Goal: Transaction & Acquisition: Purchase product/service

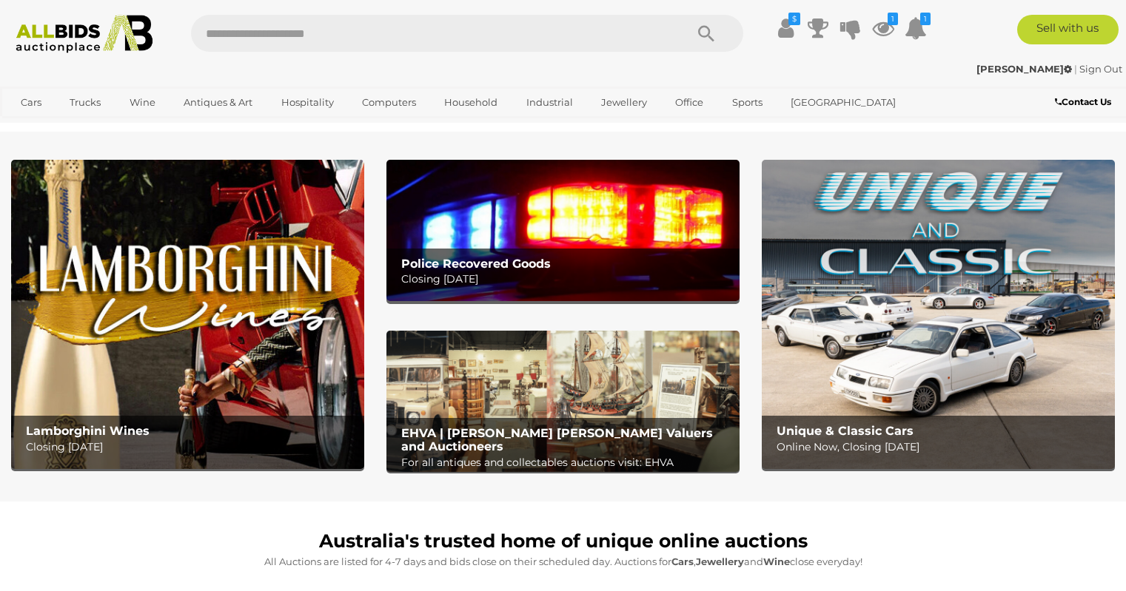
click at [512, 229] on img at bounding box center [562, 230] width 353 height 141
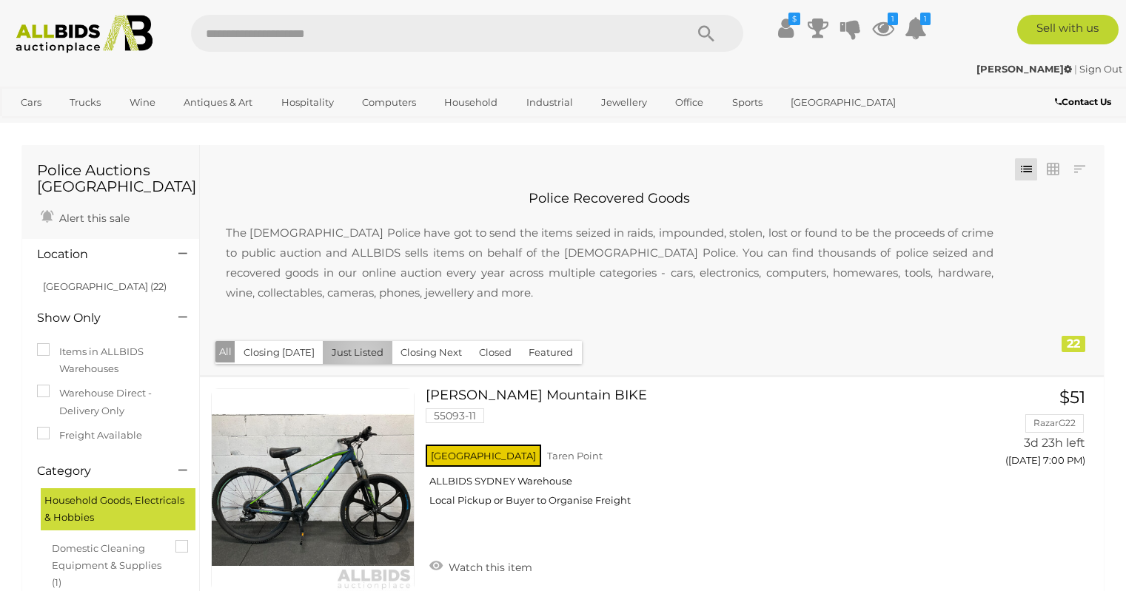
click at [358, 355] on button "Just Listed" at bounding box center [358, 352] width 70 height 23
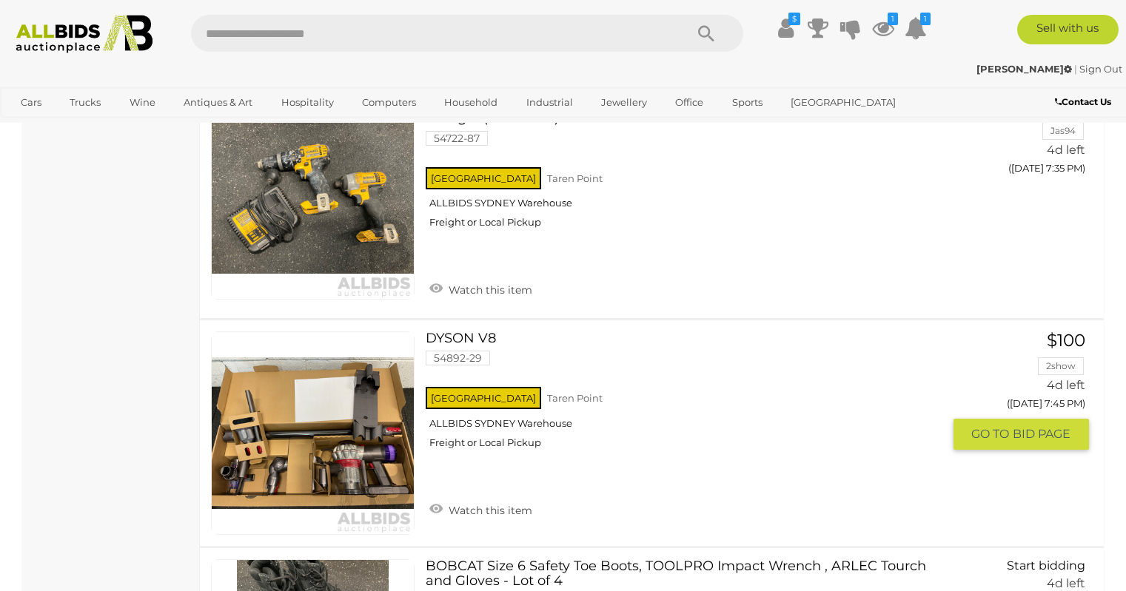
scroll to position [1036, 0]
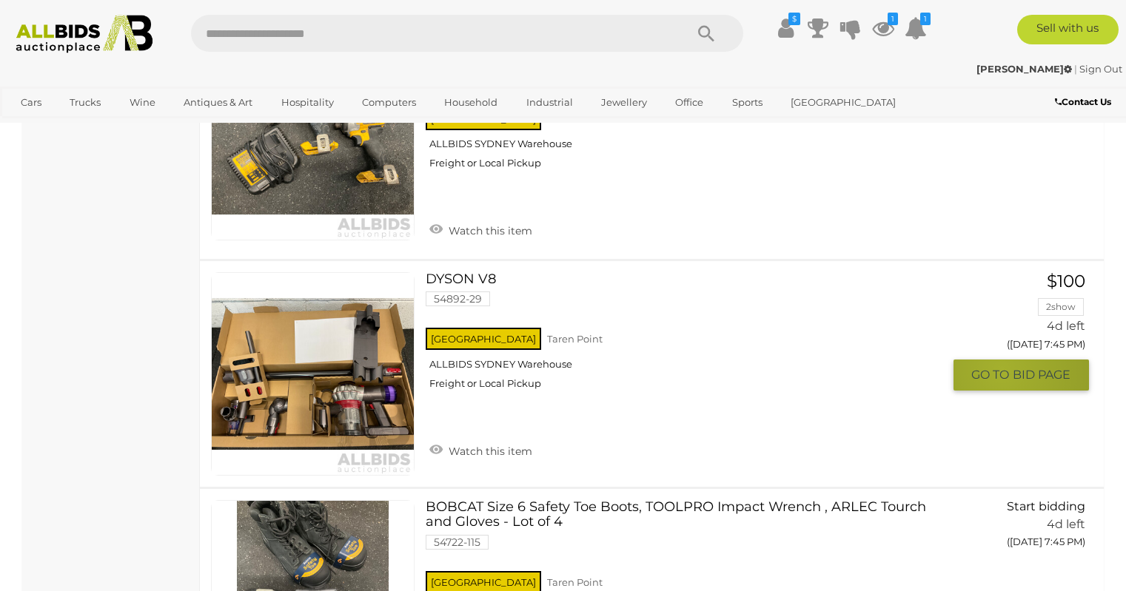
click at [1002, 370] on span "GO TO" at bounding box center [991, 375] width 41 height 16
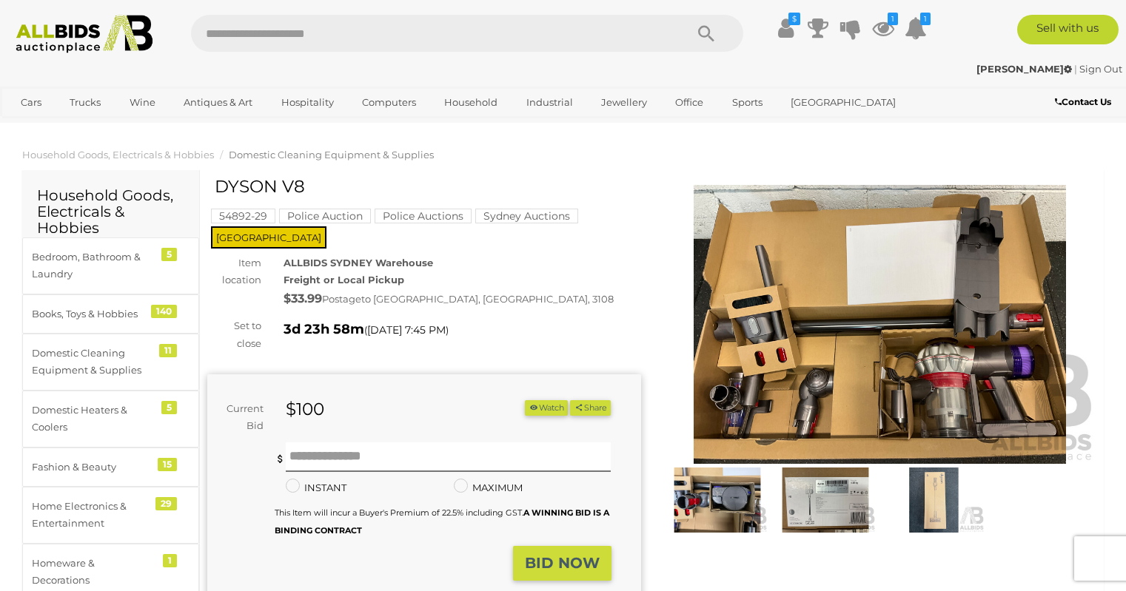
click at [1096, 315] on img at bounding box center [880, 324] width 434 height 279
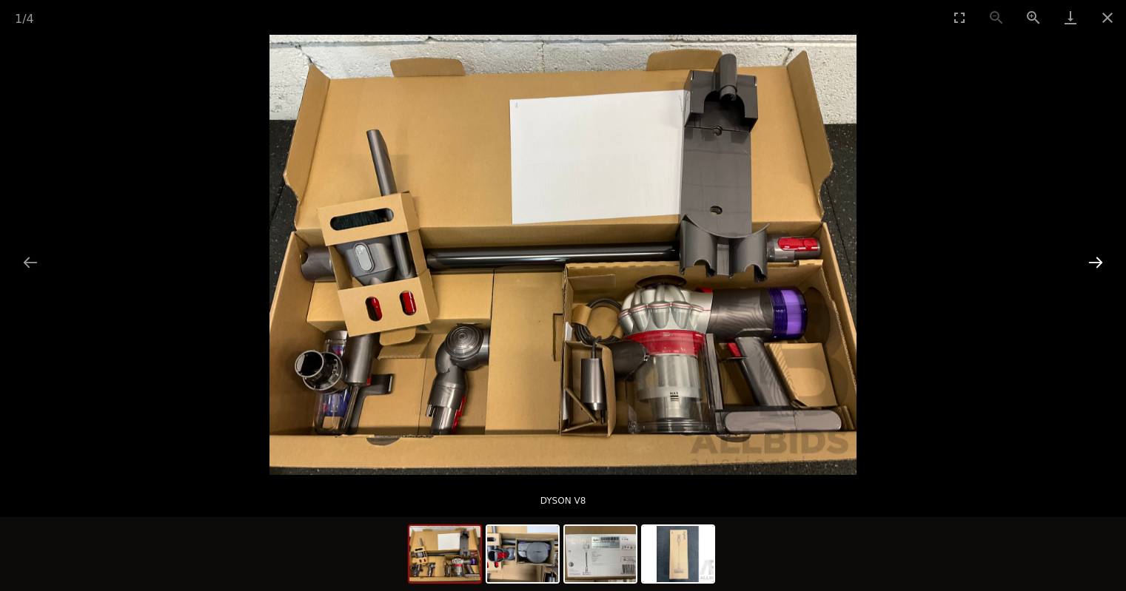
click at [1095, 260] on button "Next slide" at bounding box center [1095, 262] width 31 height 29
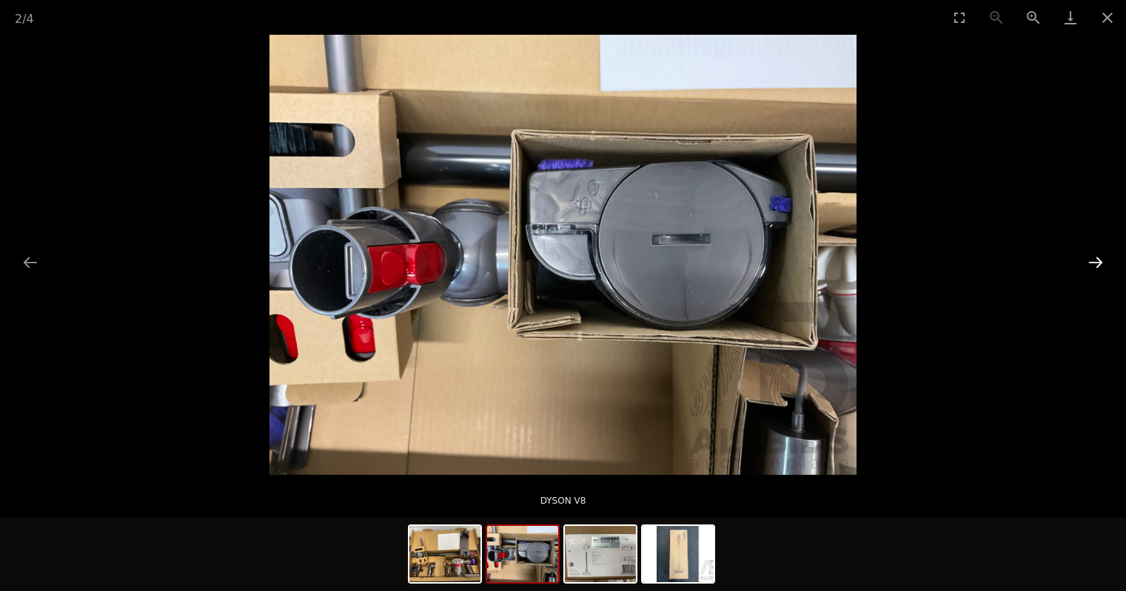
click at [1095, 260] on button "Next slide" at bounding box center [1095, 262] width 31 height 29
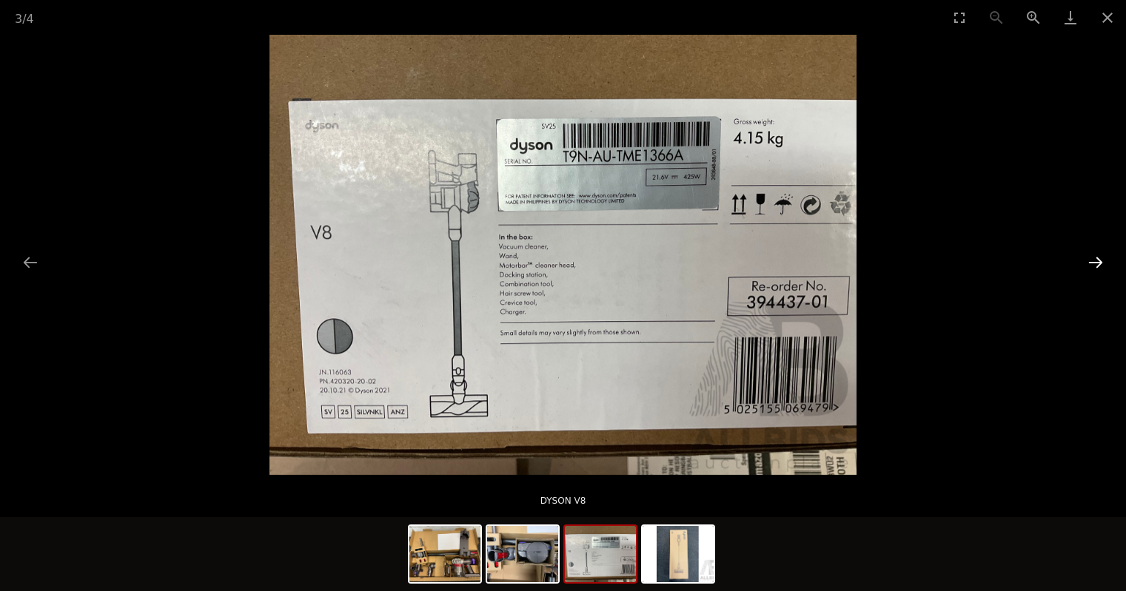
click at [1095, 260] on button "Next slide" at bounding box center [1095, 262] width 31 height 29
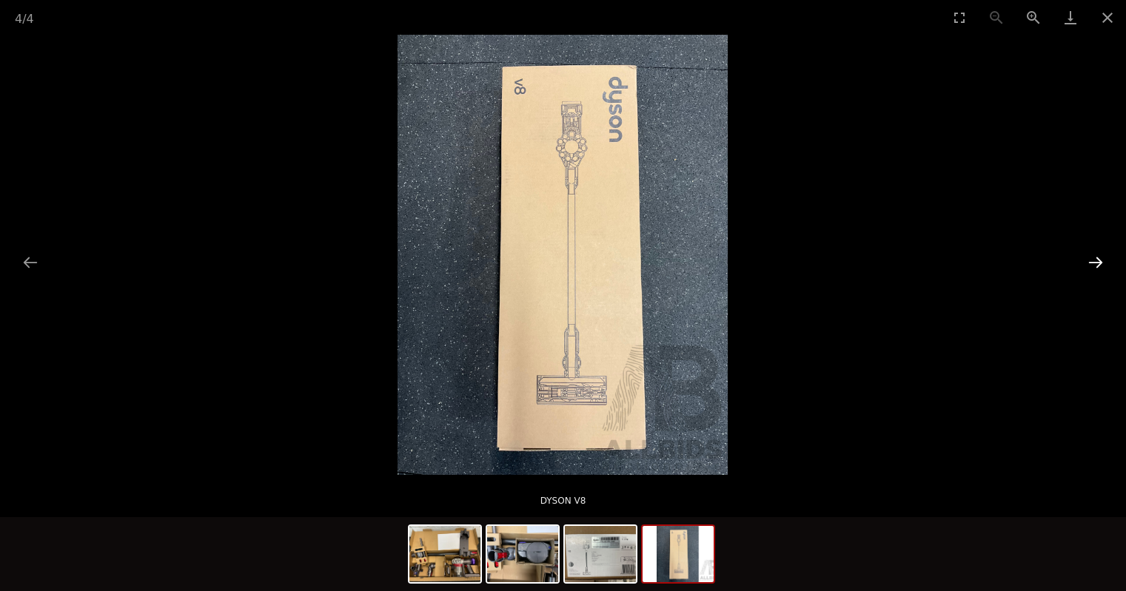
click at [1095, 260] on button "Next slide" at bounding box center [1095, 262] width 31 height 29
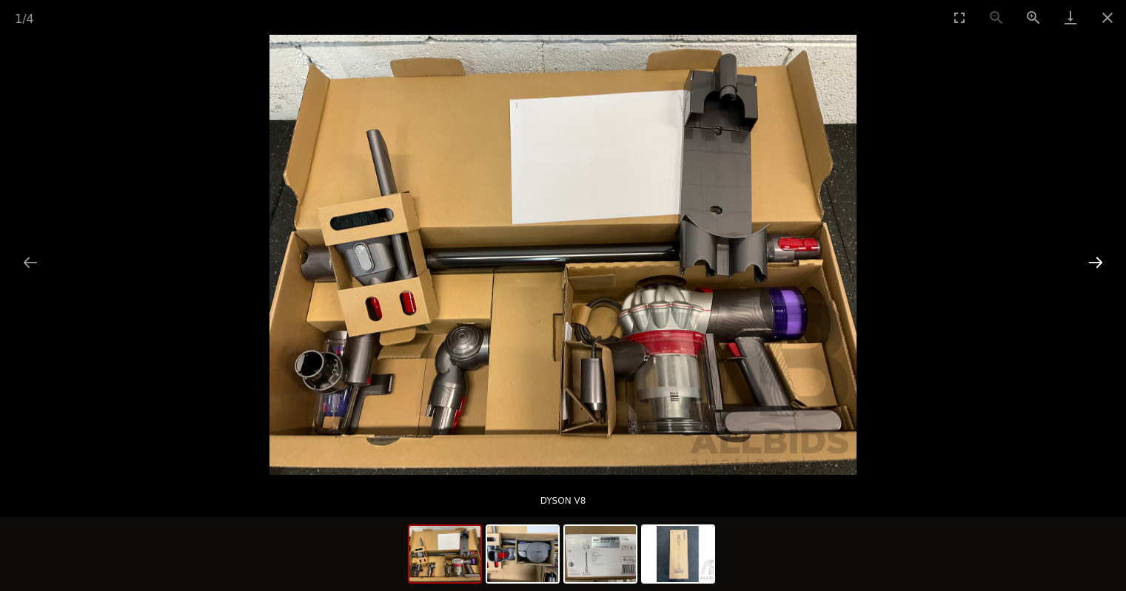
click at [1096, 260] on button "Next slide" at bounding box center [1095, 262] width 31 height 29
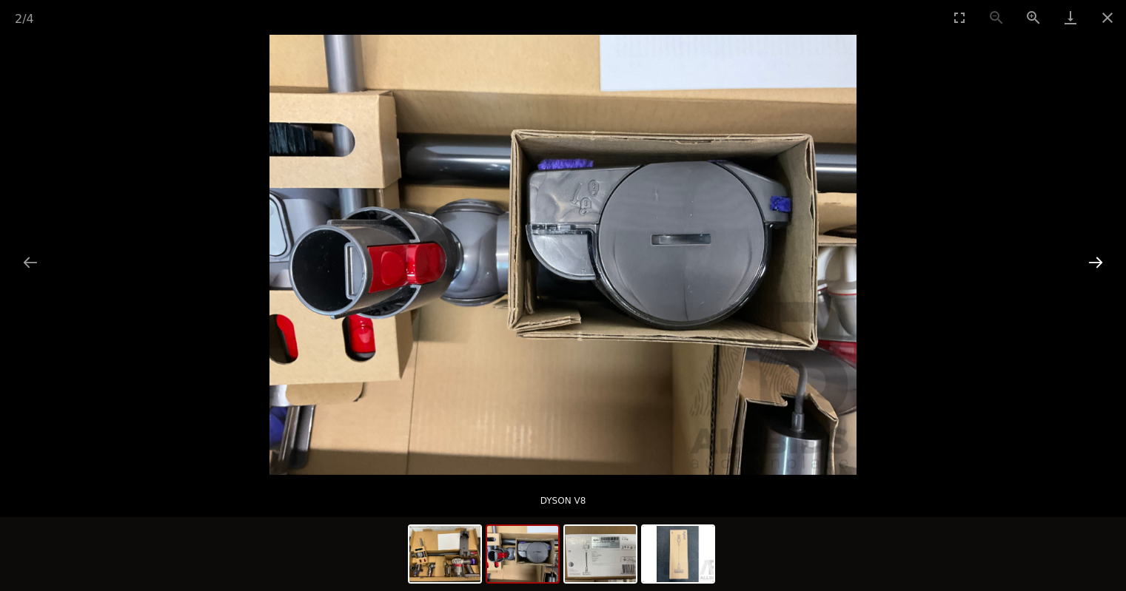
click at [1096, 260] on button "Next slide" at bounding box center [1095, 262] width 31 height 29
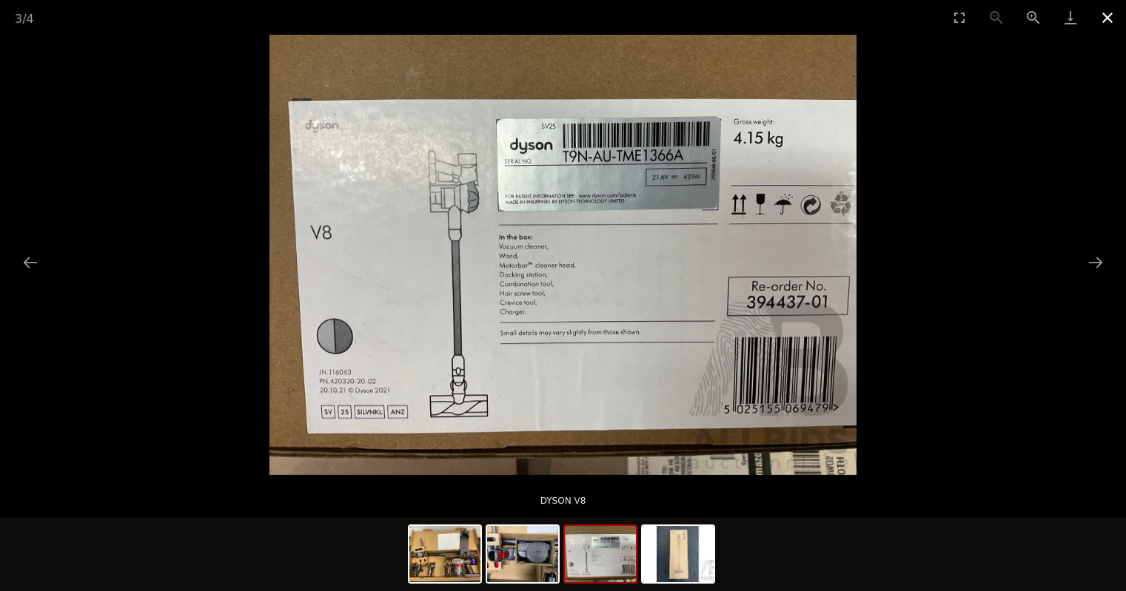
click at [1102, 21] on button "Close gallery" at bounding box center [1107, 17] width 37 height 35
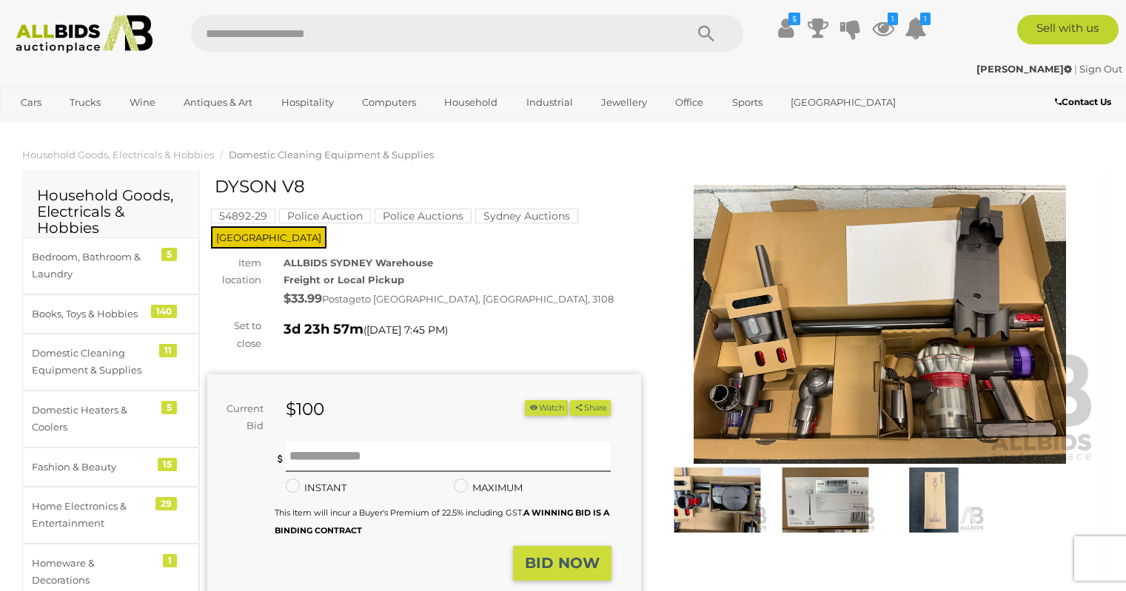
click at [1056, 492] on div at bounding box center [880, 357] width 434 height 359
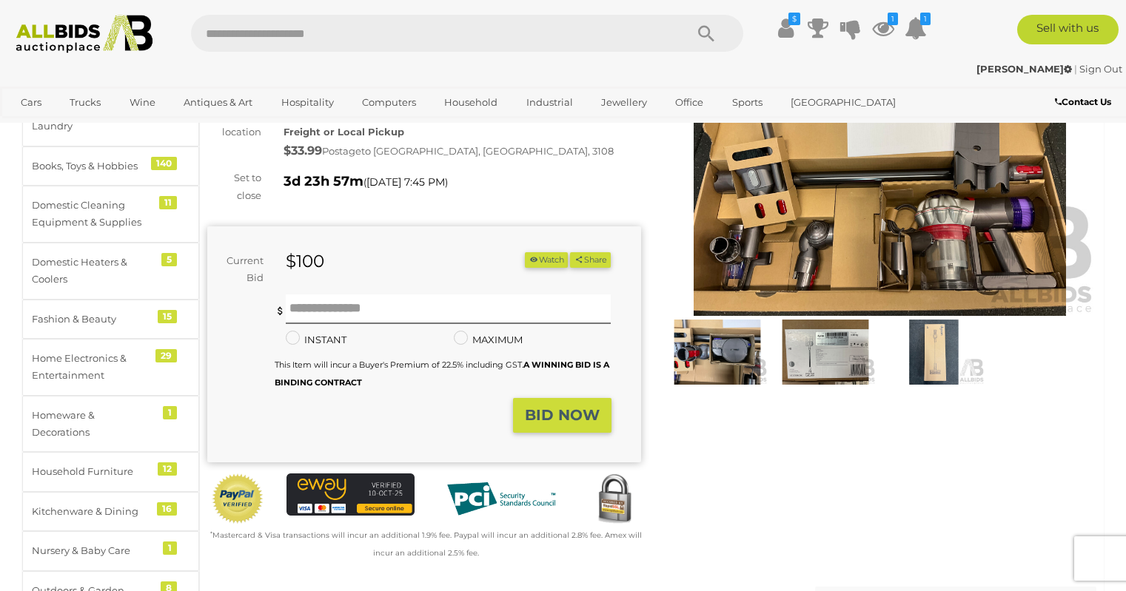
scroll to position [118, 0]
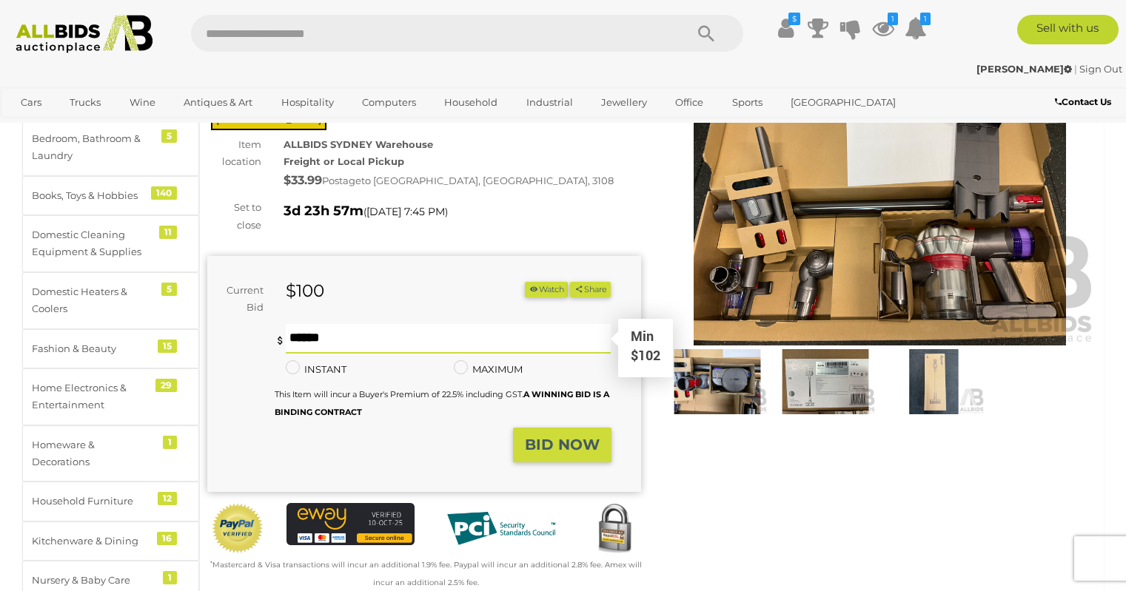
click at [406, 324] on input "text" at bounding box center [449, 339] width 326 height 30
type input "***"
click at [562, 436] on strong "BID NOW" at bounding box center [562, 445] width 75 height 18
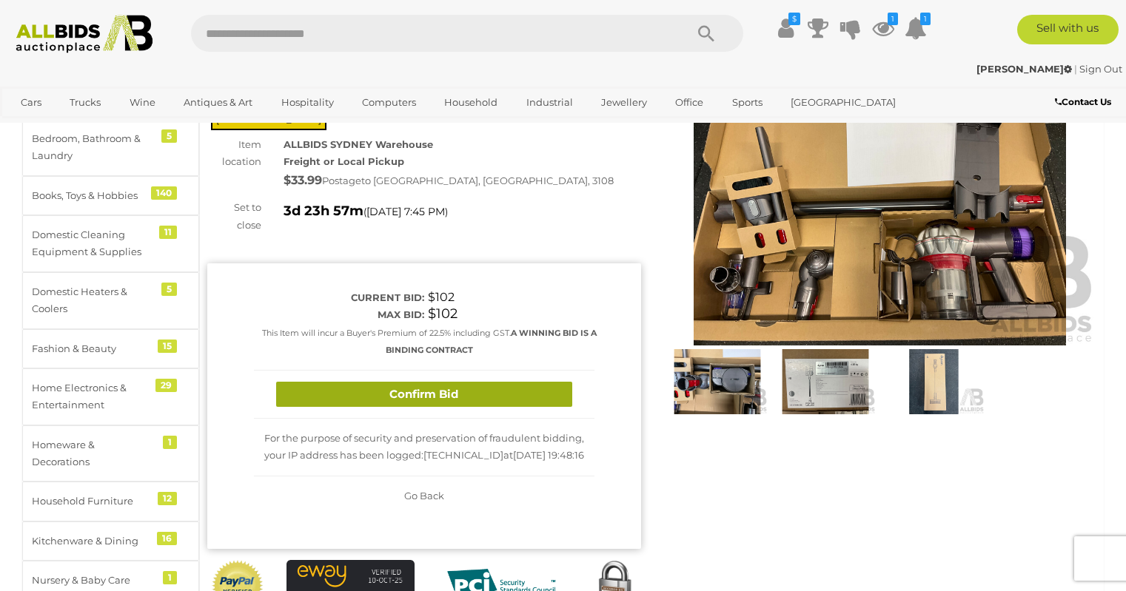
click at [440, 382] on button "Confirm Bid" at bounding box center [424, 395] width 296 height 26
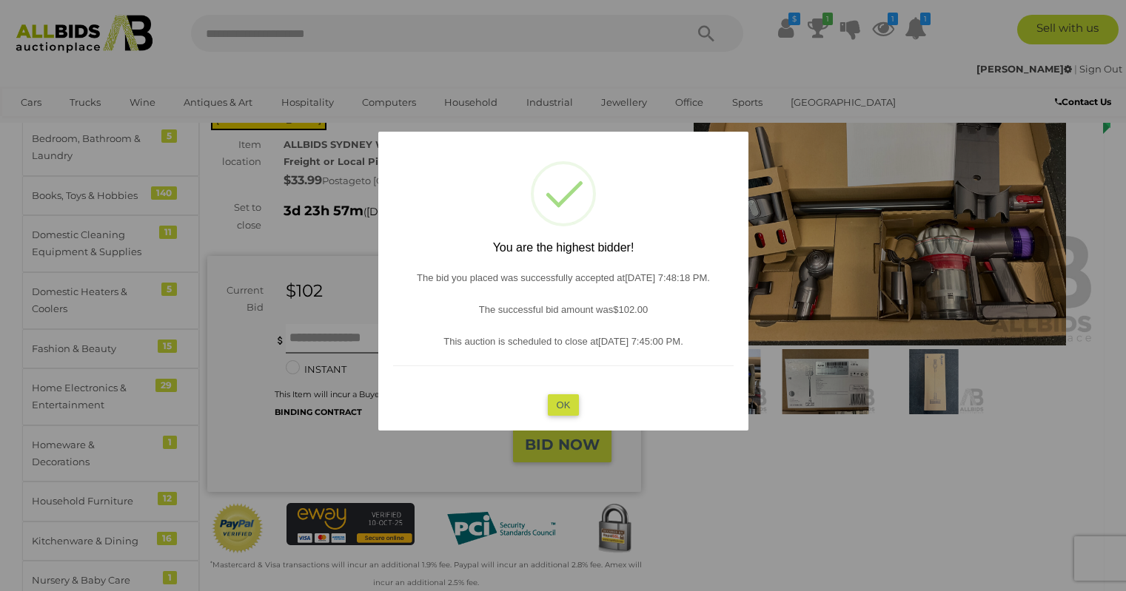
click at [564, 402] on button "OK" at bounding box center [563, 404] width 32 height 21
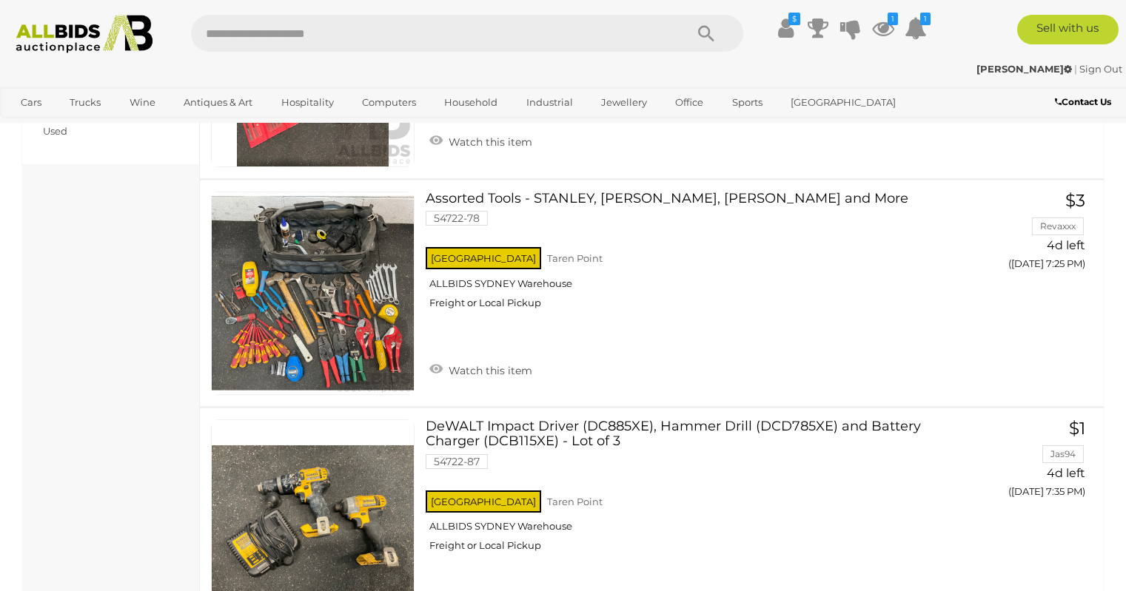
scroll to position [1220, 0]
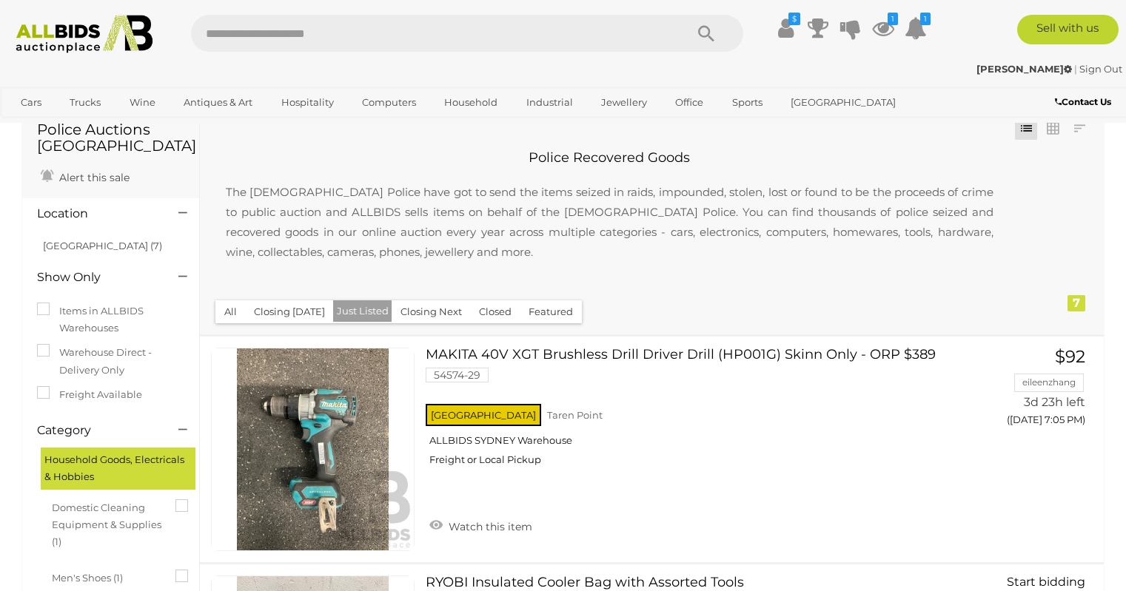
scroll to position [0, 0]
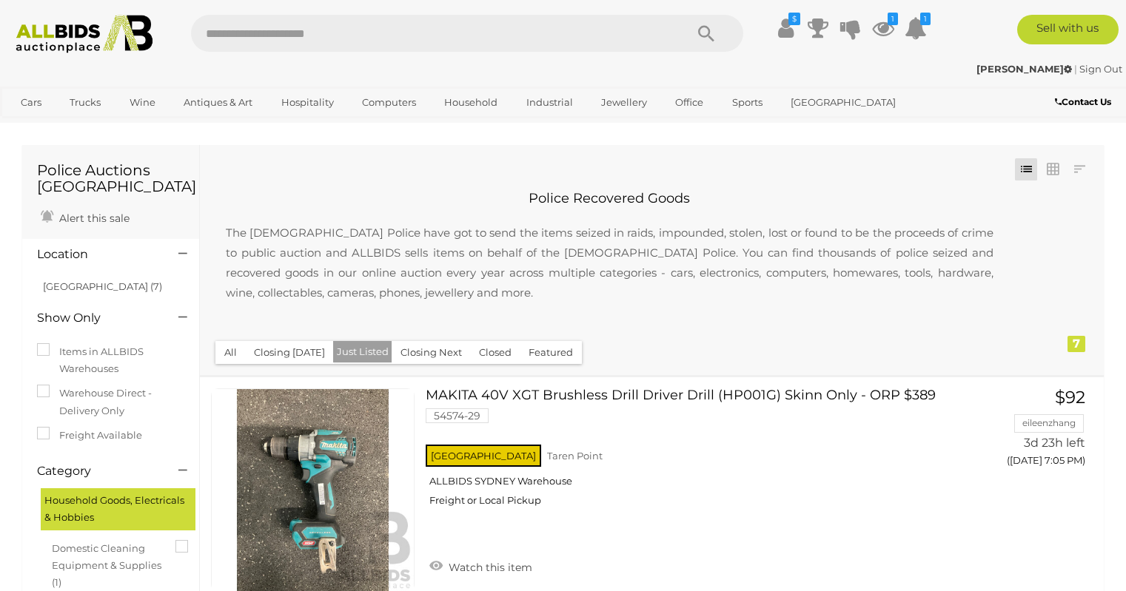
scroll to position [575, 0]
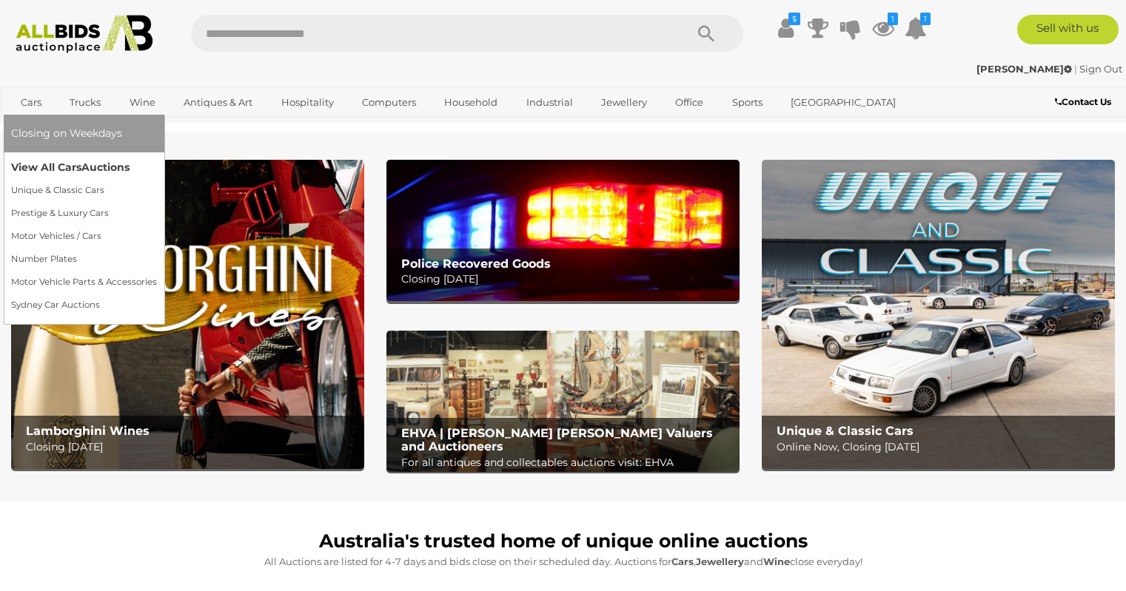
click at [50, 167] on link "View All Cars Auctions" at bounding box center [84, 167] width 146 height 23
click at [41, 174] on link "View All Cars Auctions" at bounding box center [84, 167] width 146 height 23
click at [58, 167] on link "View All Cars Auctions" at bounding box center [84, 167] width 146 height 23
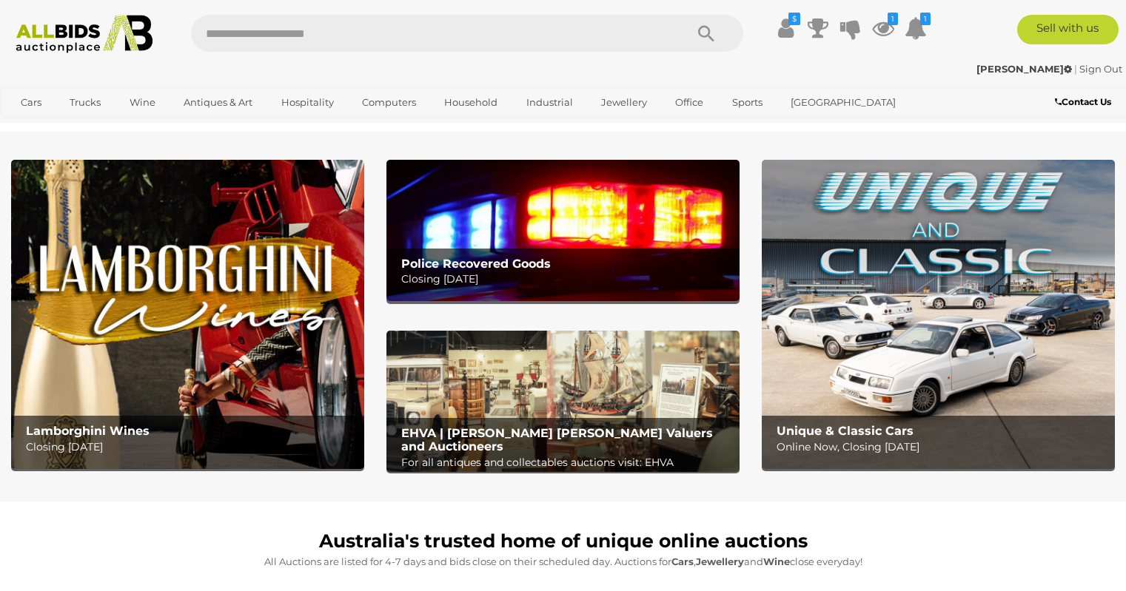
click at [563, 386] on img at bounding box center [562, 401] width 353 height 141
